Goal: Task Accomplishment & Management: Manage account settings

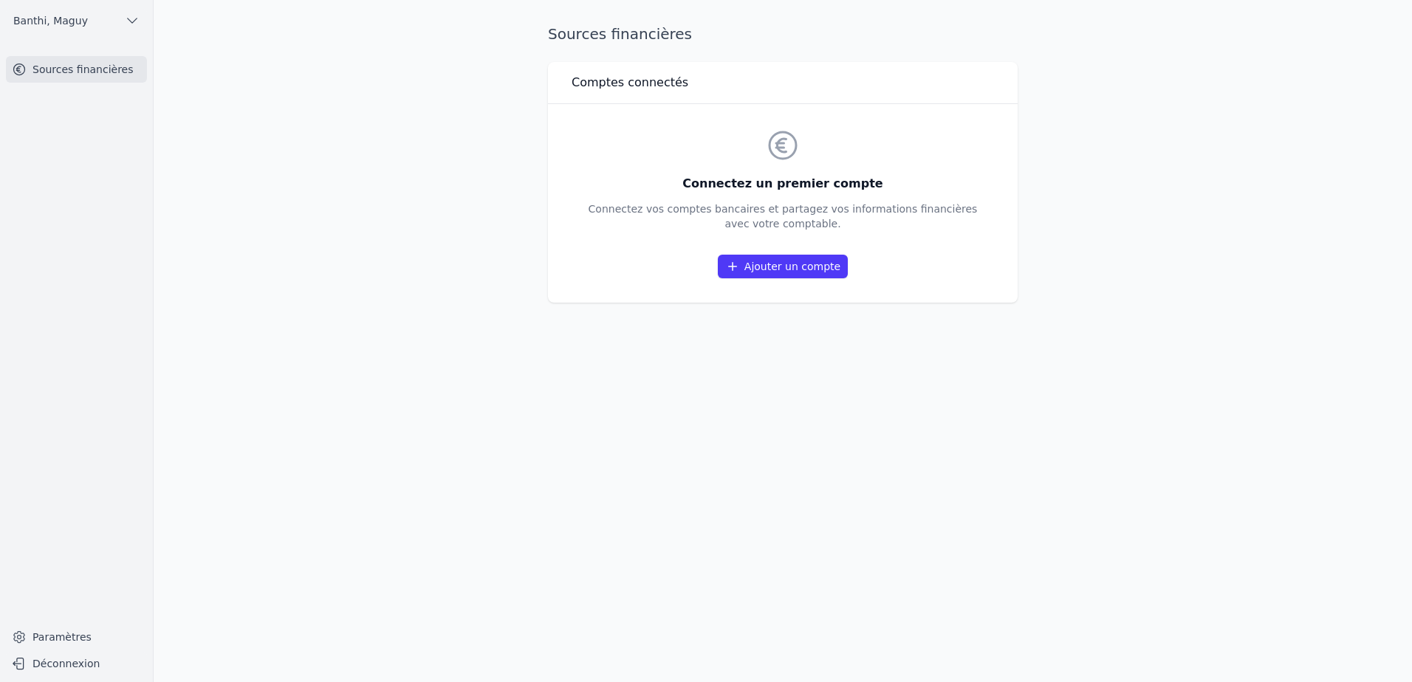
click at [780, 261] on link "Ajouter un compte" at bounding box center [783, 267] width 130 height 24
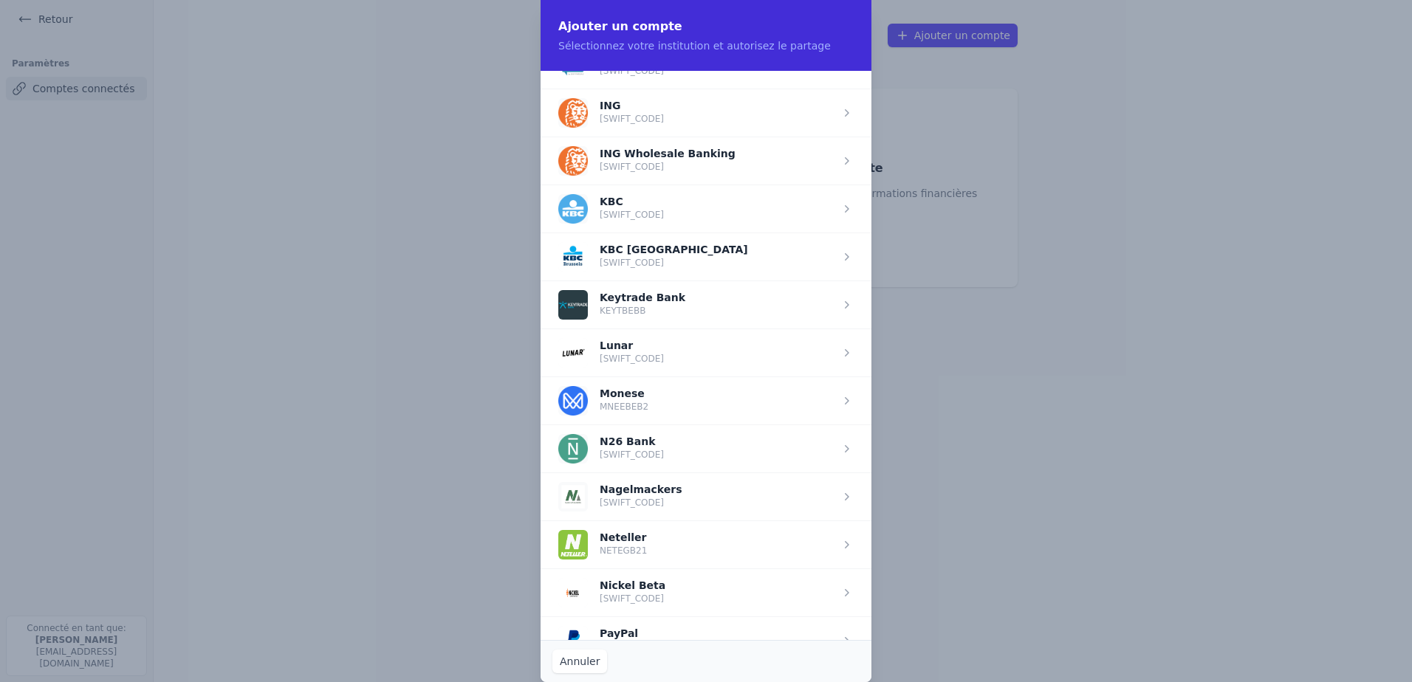
scroll to position [1108, 0]
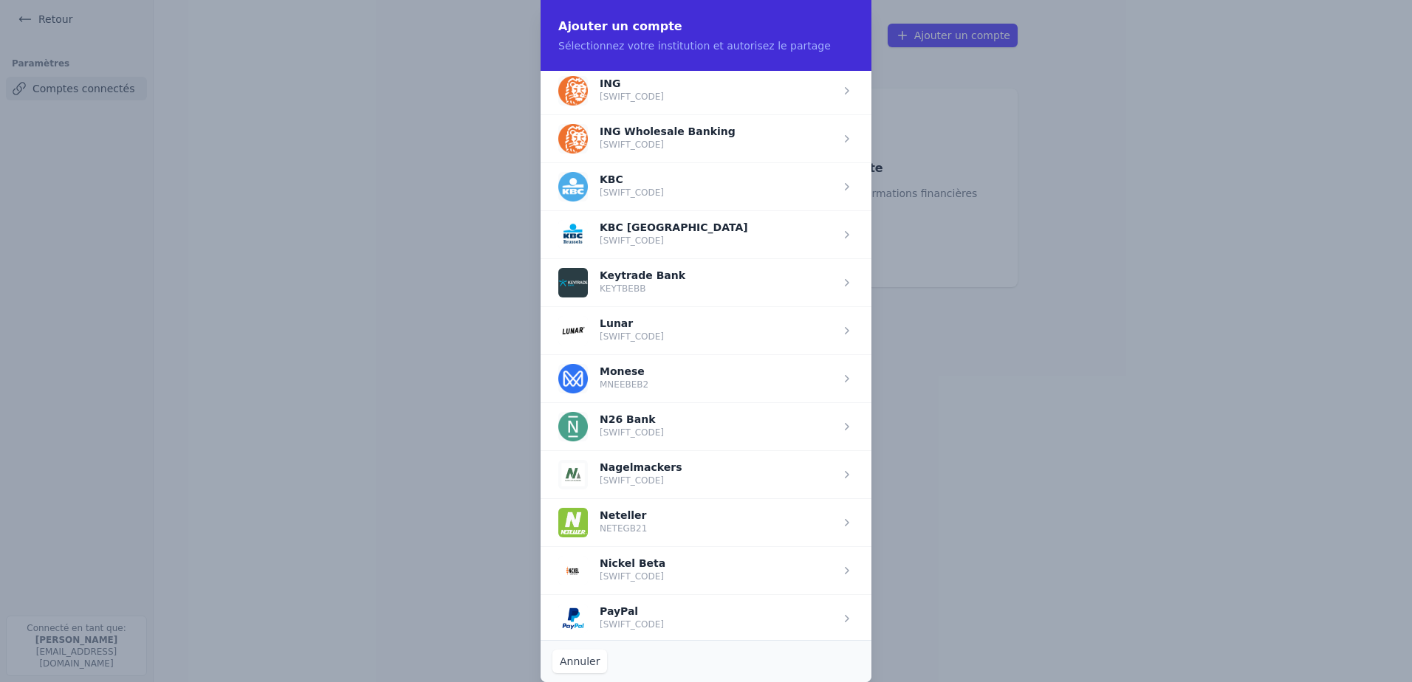
click at [661, 480] on span "button" at bounding box center [706, 475] width 331 height 48
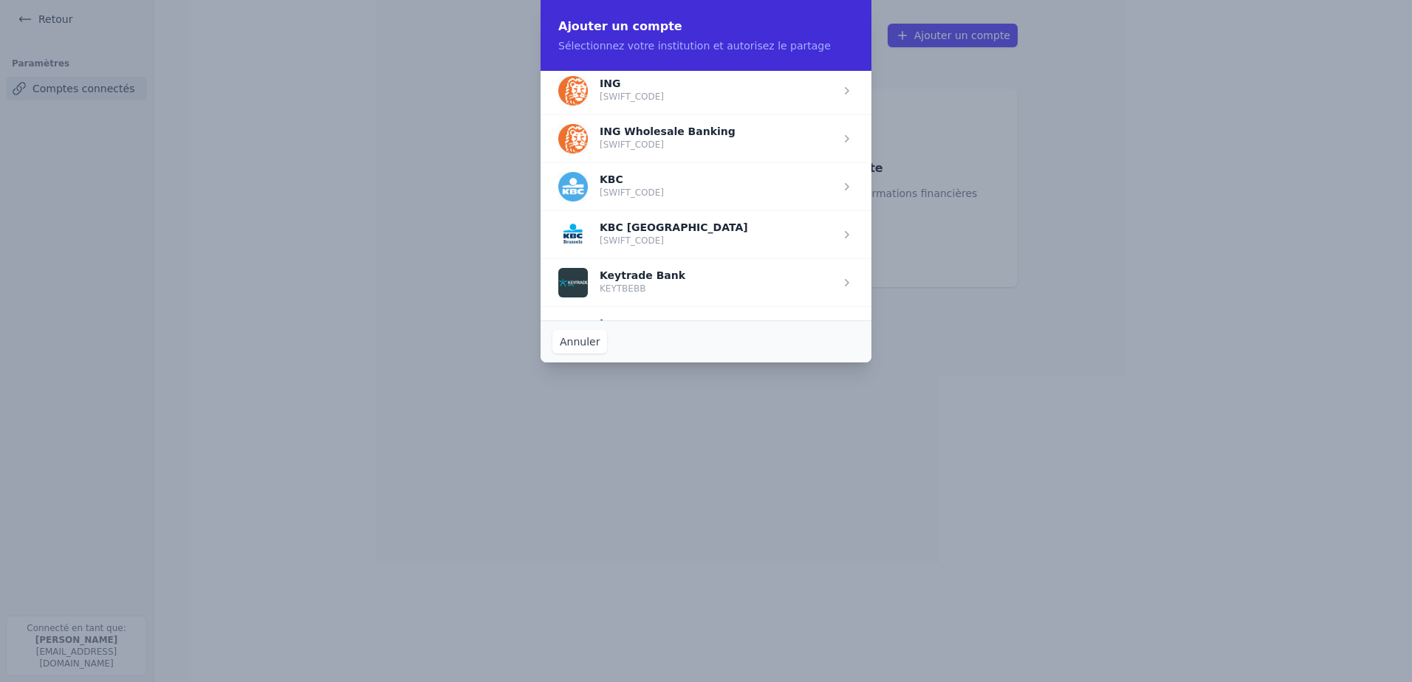
scroll to position [0, 0]
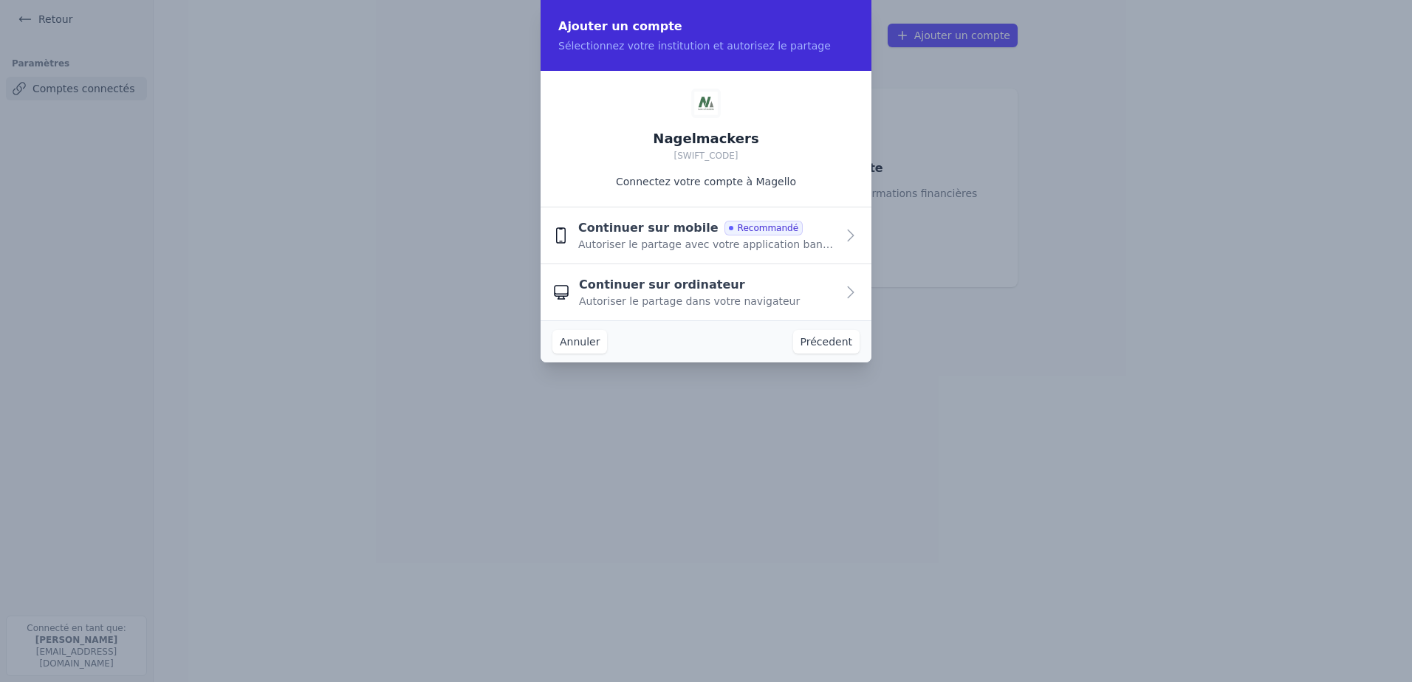
click at [630, 238] on span "Autoriser le partage avec votre application bancaire" at bounding box center [707, 244] width 258 height 15
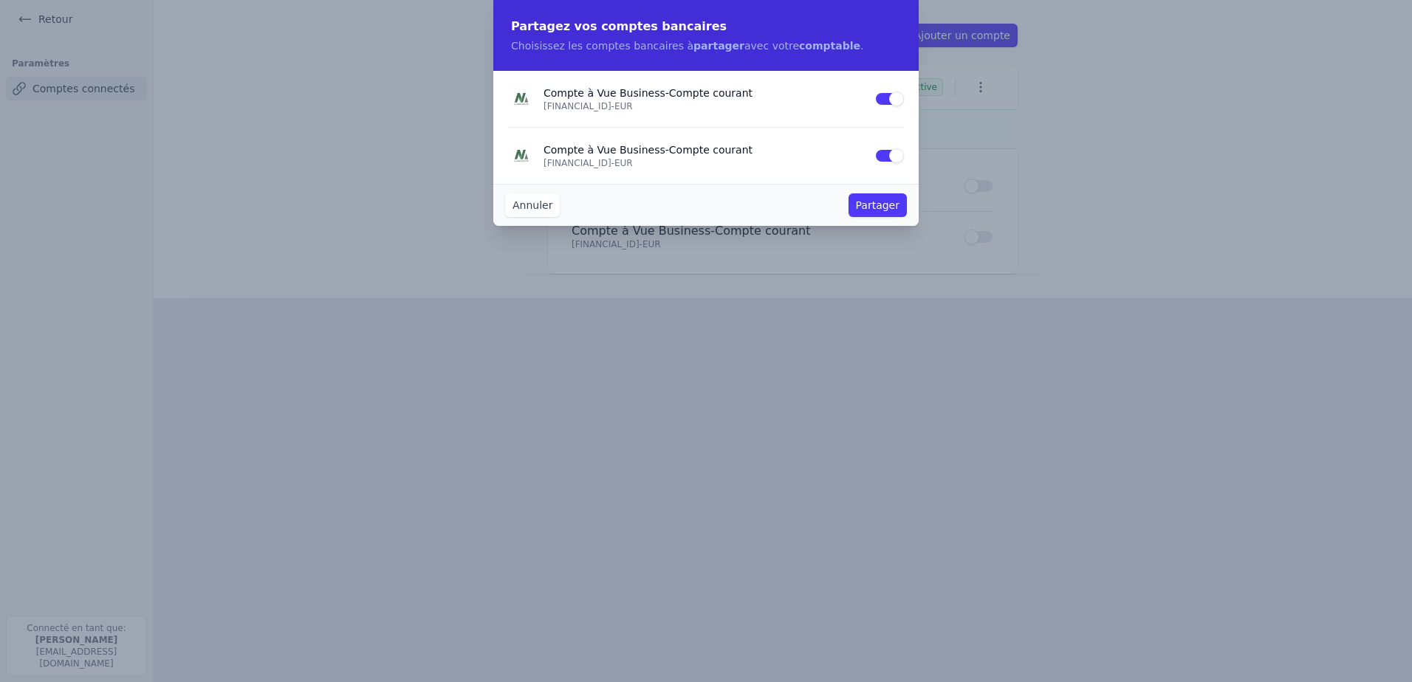
click at [874, 203] on button "Partager" at bounding box center [878, 205] width 58 height 24
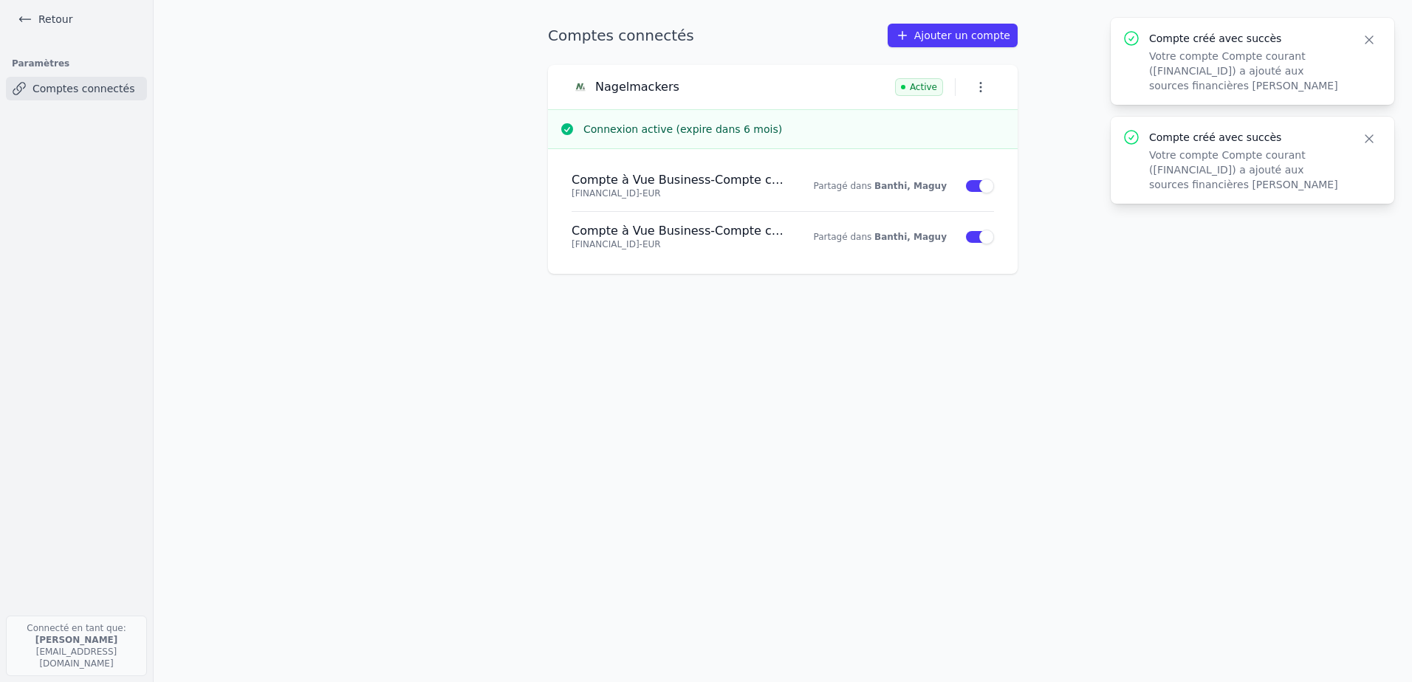
click at [1375, 32] on icon "button" at bounding box center [1369, 39] width 15 height 15
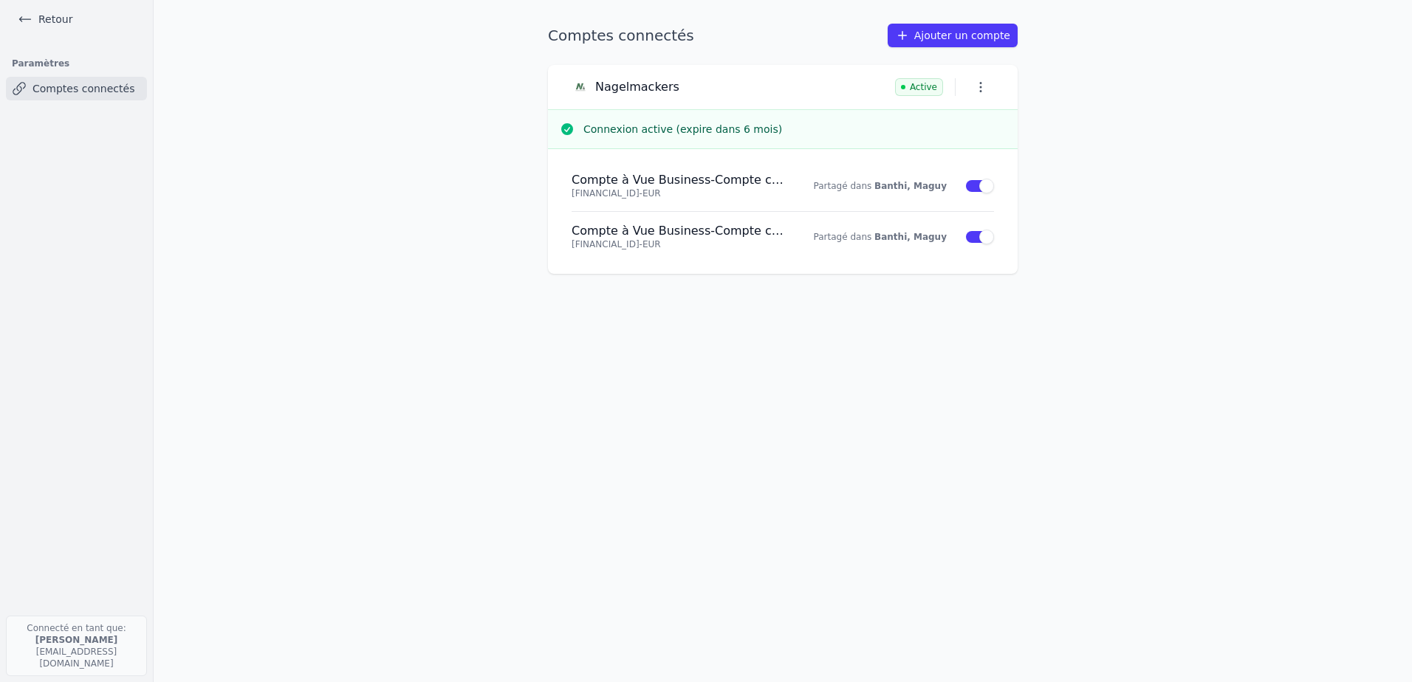
click at [30, 17] on icon at bounding box center [25, 19] width 15 height 15
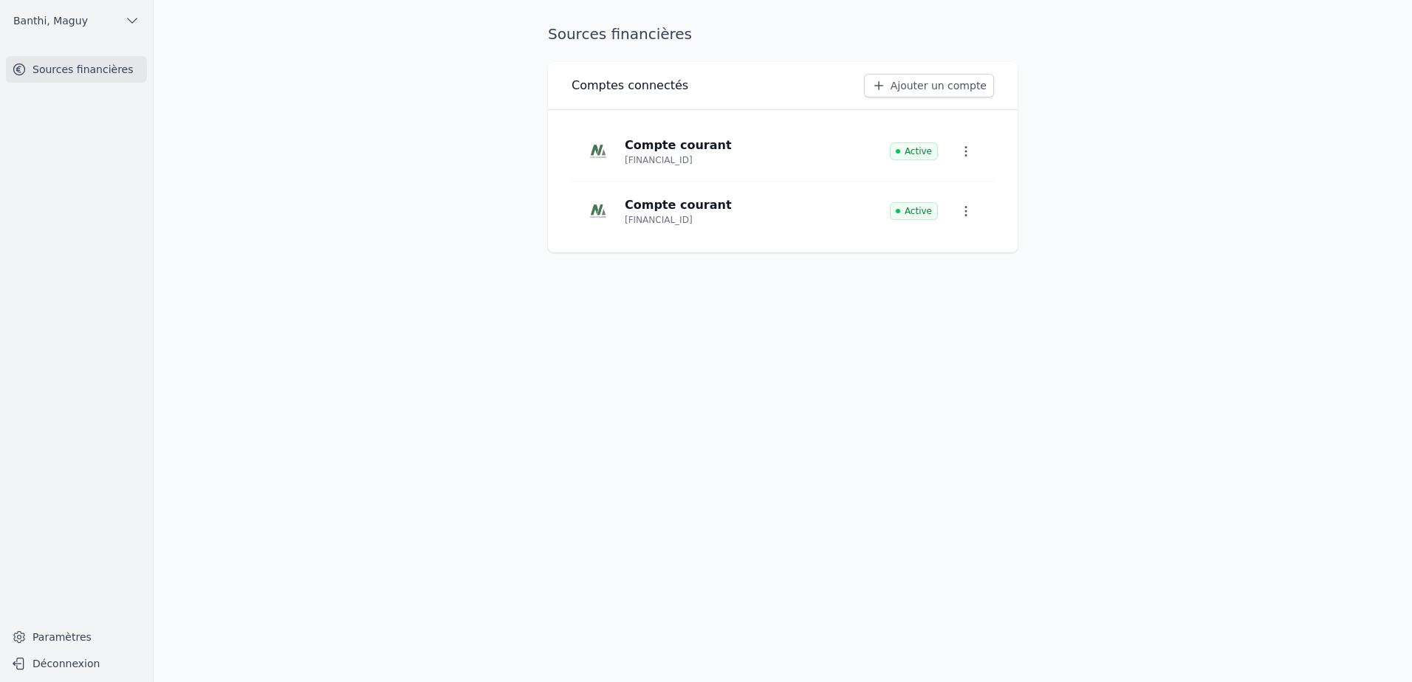
click at [62, 69] on link "Sources financières" at bounding box center [76, 69] width 141 height 27
click at [114, 20] on button "Banthi, Maguy" at bounding box center [76, 21] width 141 height 24
click at [130, 57] on span "Banthi, Maguy" at bounding box center [106, 53] width 75 height 15
click at [969, 148] on icon "button" at bounding box center [966, 151] width 15 height 15
click at [959, 182] on span "Paramètres" at bounding box center [954, 185] width 59 height 15
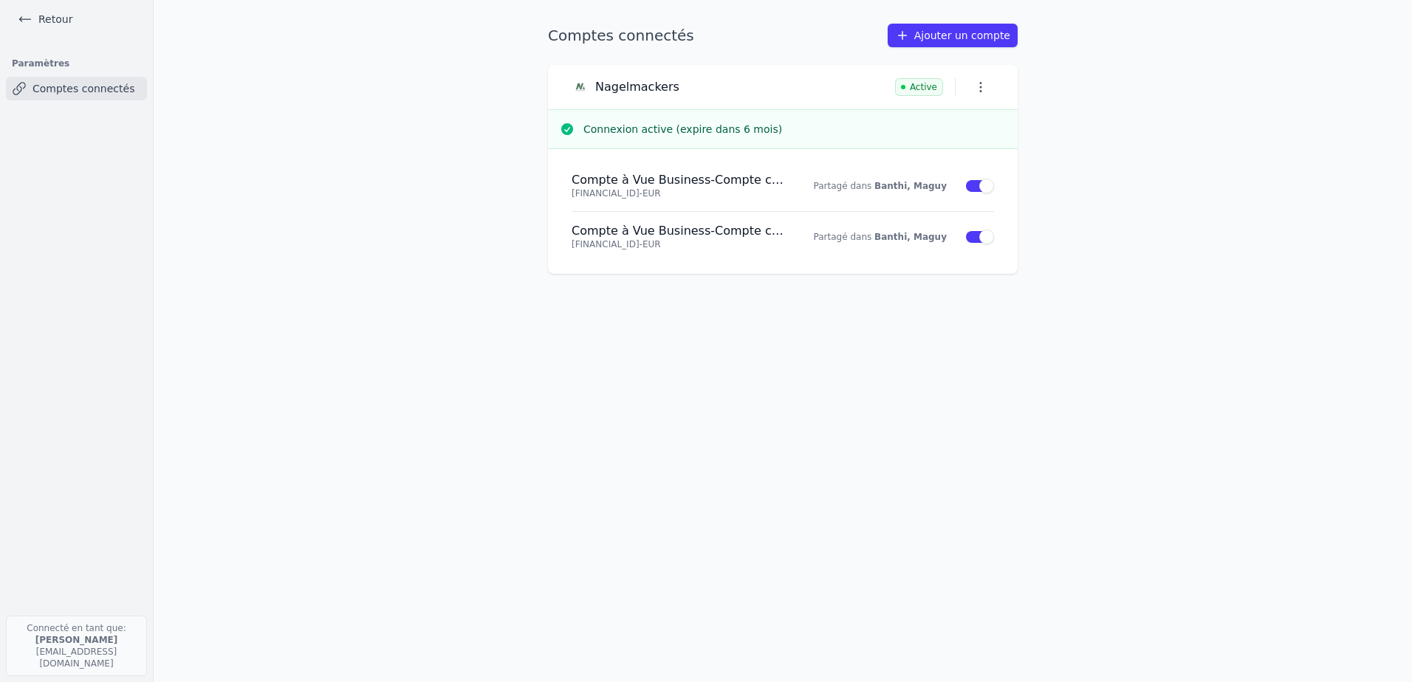
click at [38, 20] on link "Retour" at bounding box center [45, 19] width 66 height 21
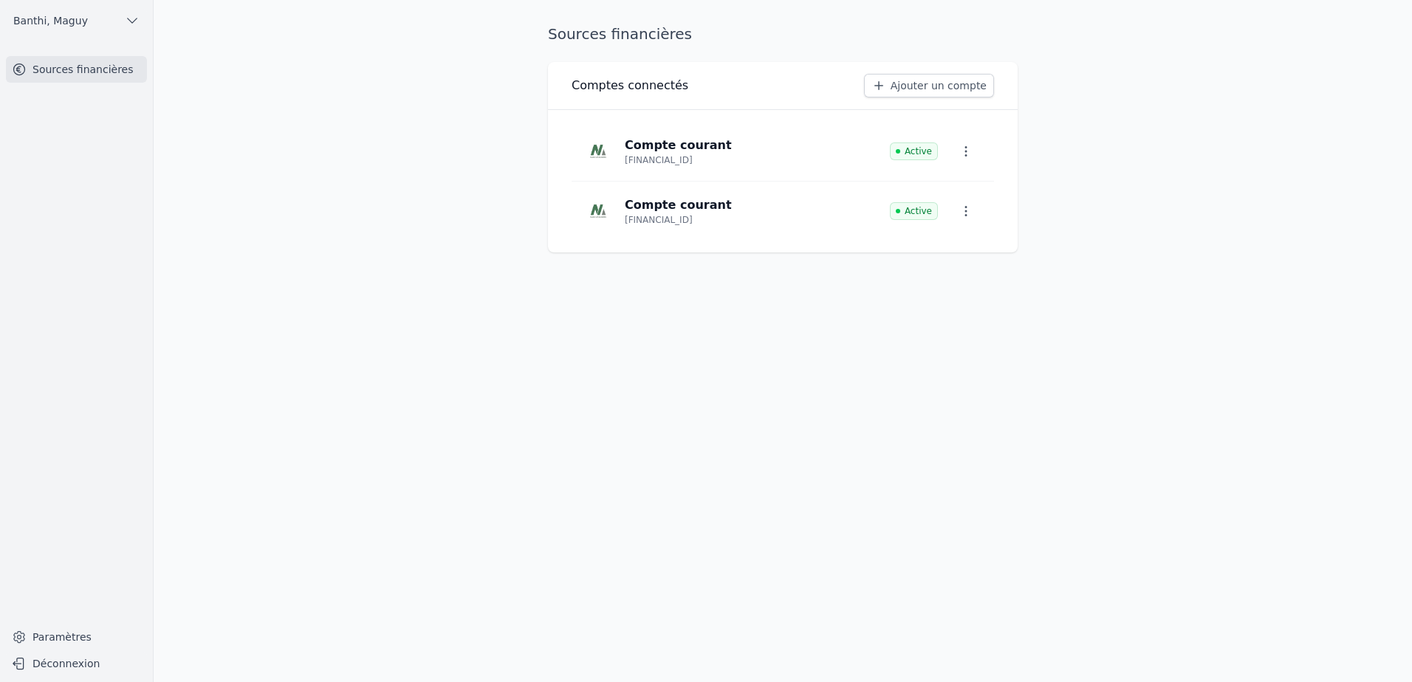
click at [56, 662] on button "Déconnexion" at bounding box center [76, 664] width 141 height 24
